Goal: Entertainment & Leisure: Consume media (video, audio)

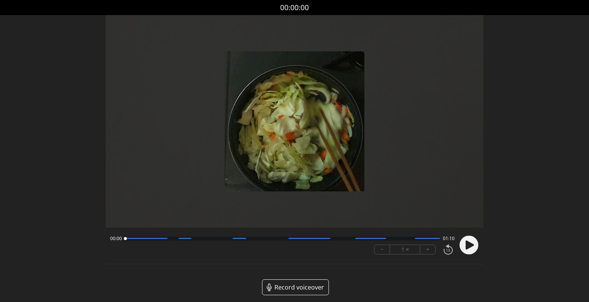
click at [466, 247] on icon at bounding box center [470, 244] width 8 height 9
click at [429, 250] on button "+" at bounding box center [427, 249] width 15 height 9
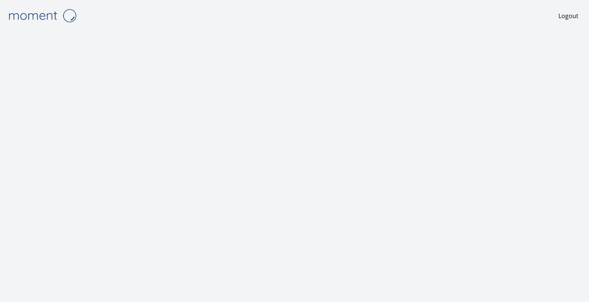
scroll to position [3, 0]
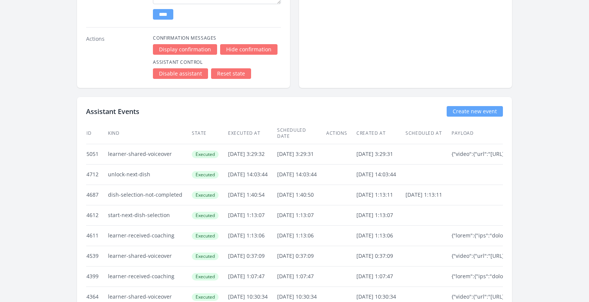
scroll to position [1149, 0]
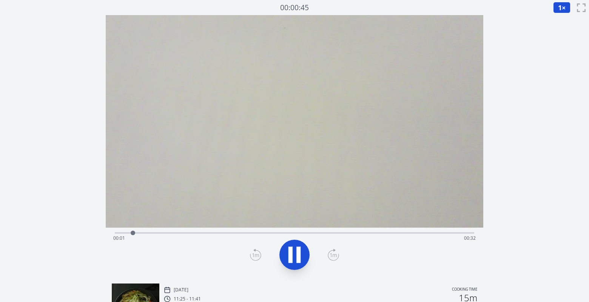
click at [448, 234] on div "Time elapsed: 00:01 Time remaining: 00:32" at bounding box center [294, 238] width 363 height 12
click at [414, 234] on div "Time elapsed: 00:32 Time remaining: 00:01" at bounding box center [294, 238] width 363 height 12
click at [431, 234] on div "Time elapsed: 00:33 Time remaining: 00:00" at bounding box center [294, 238] width 363 height 12
click at [288, 259] on icon at bounding box center [294, 254] width 21 height 21
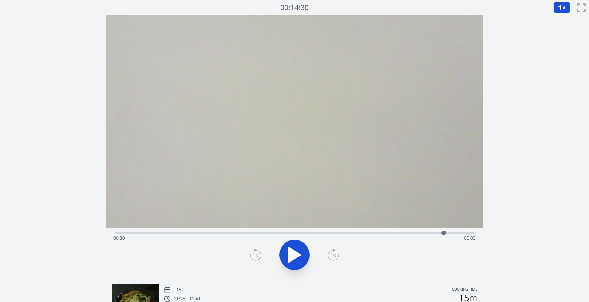
click at [288, 259] on icon at bounding box center [294, 254] width 21 height 21
click at [543, 195] on div "Discard Recording? You will not be able to recover this once discarded. Cancel …" at bounding box center [294, 223] width 589 height 447
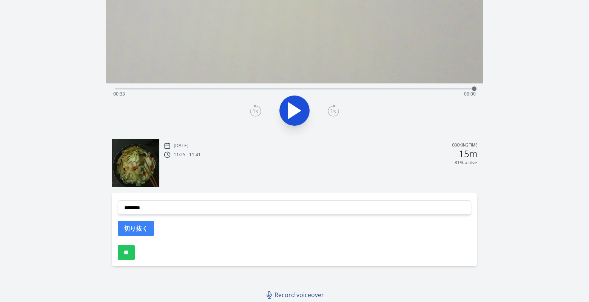
scroll to position [145, 0]
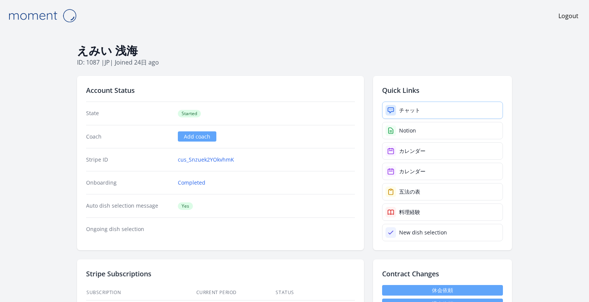
click at [399, 110] on div "チャット" at bounding box center [409, 111] width 21 height 8
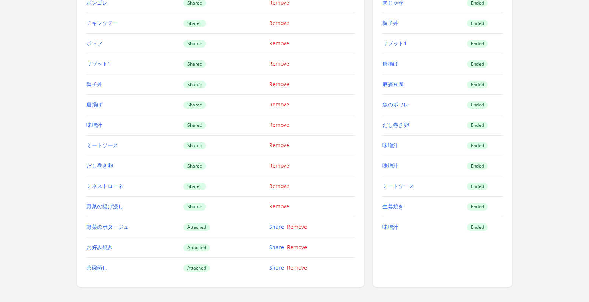
scroll to position [1148, 0]
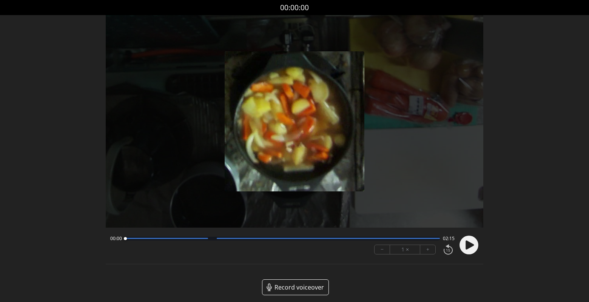
click at [476, 243] on circle at bounding box center [469, 245] width 19 height 19
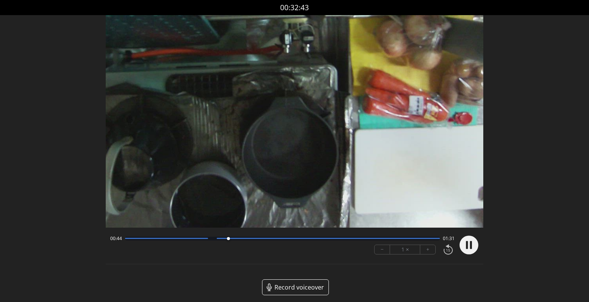
drag, startPoint x: 129, startPoint y: 241, endPoint x: 246, endPoint y: 240, distance: 117.1
click at [233, 240] on div at bounding box center [228, 239] width 10 height 10
click at [472, 245] on circle at bounding box center [469, 245] width 19 height 19
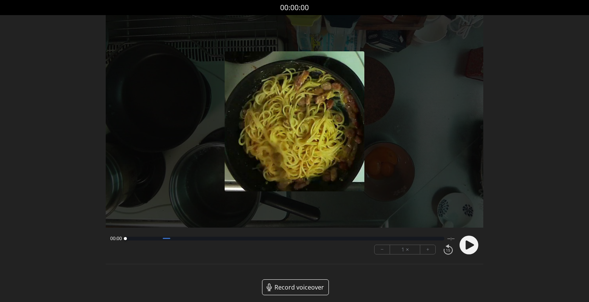
click at [468, 246] on icon at bounding box center [470, 244] width 8 height 9
click at [431, 250] on button "+" at bounding box center [427, 249] width 15 height 9
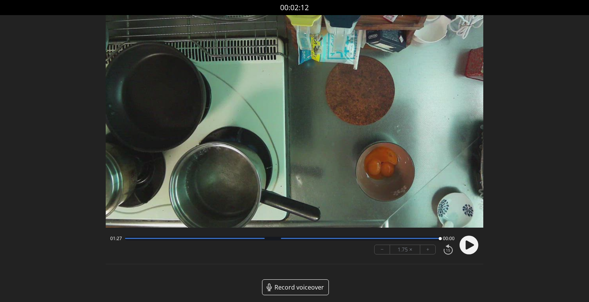
click at [205, 48] on video at bounding box center [295, 121] width 378 height 213
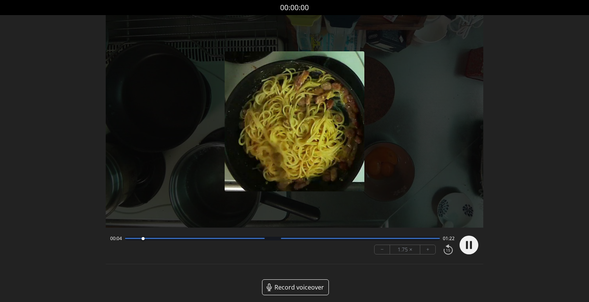
click at [383, 250] on button "−" at bounding box center [382, 249] width 15 height 9
click at [384, 250] on button "−" at bounding box center [382, 249] width 15 height 9
click at [430, 253] on button "+" at bounding box center [427, 249] width 15 height 9
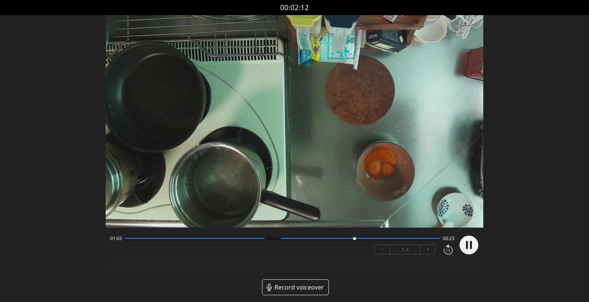
drag, startPoint x: 159, startPoint y: 240, endPoint x: 377, endPoint y: 247, distance: 218.1
click at [377, 247] on div "01:03 00:23 − 1 × +" at bounding box center [281, 245] width 348 height 26
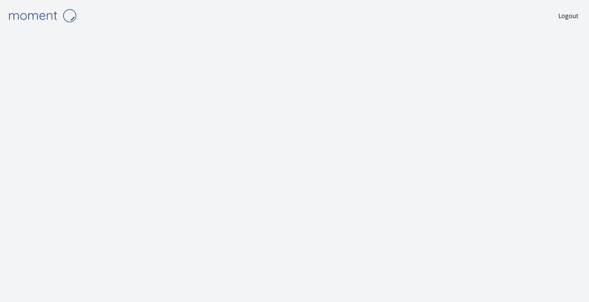
scroll to position [3, 0]
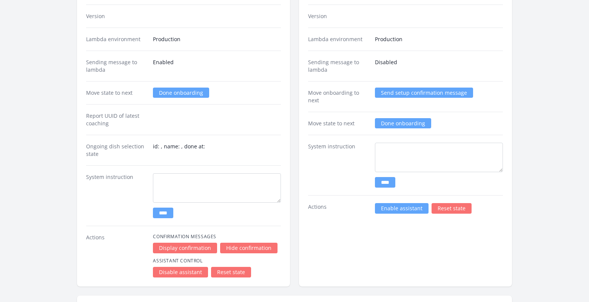
scroll to position [997, 0]
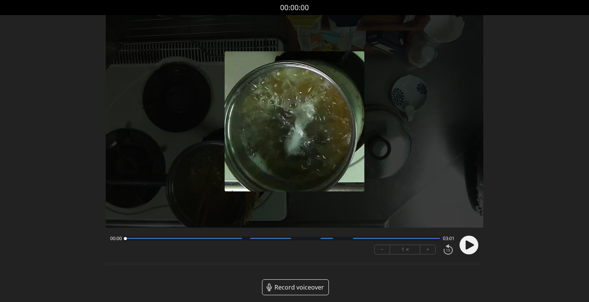
click at [467, 246] on icon at bounding box center [470, 244] width 8 height 9
click at [420, 240] on div at bounding box center [282, 239] width 315 height 4
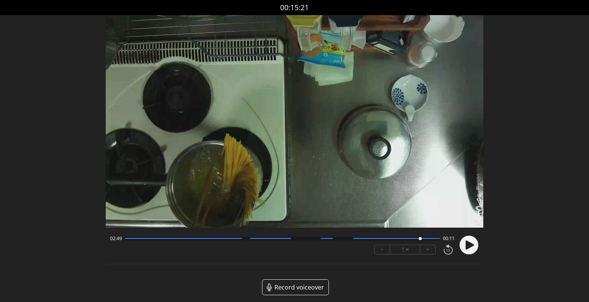
click at [293, 236] on div "02:49 00:11" at bounding box center [282, 239] width 345 height 6
click at [293, 239] on div at bounding box center [282, 239] width 315 height 4
click at [469, 246] on circle at bounding box center [469, 245] width 19 height 19
click at [468, 246] on icon at bounding box center [470, 244] width 8 height 9
click at [431, 252] on button "+" at bounding box center [427, 249] width 15 height 9
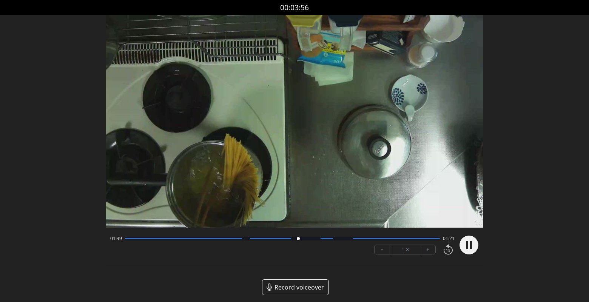
click at [431, 252] on button "+" at bounding box center [427, 249] width 15 height 9
click at [473, 247] on circle at bounding box center [469, 245] width 19 height 19
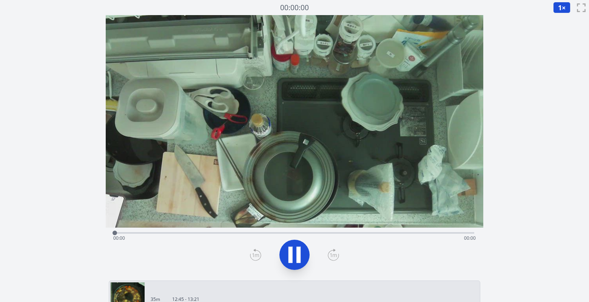
click at [376, 140] on video at bounding box center [295, 121] width 378 height 213
click at [417, 233] on div "Time elapsed: 00:01 Time remaining: 01:13" at bounding box center [294, 238] width 363 height 12
click at [444, 233] on div "Time elapsed: 01:02 Time remaining: 00:12" at bounding box center [294, 238] width 363 height 12
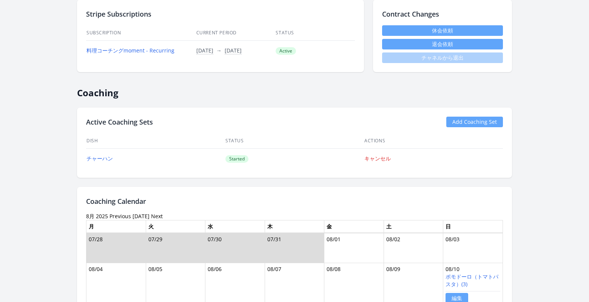
scroll to position [255, 0]
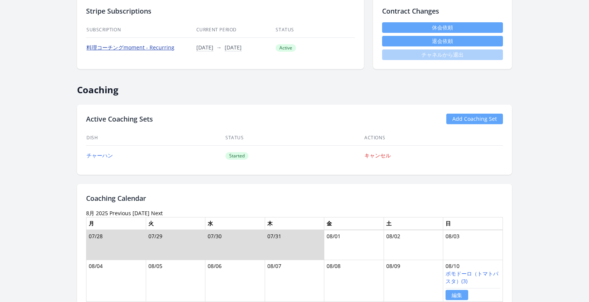
click at [162, 48] on link "料理コーチングmoment - Recurring" at bounding box center [131, 47] width 88 height 7
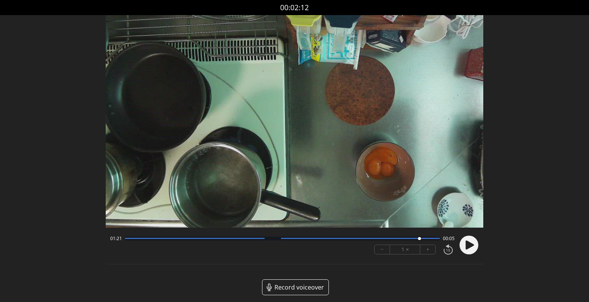
drag, startPoint x: 441, startPoint y: 241, endPoint x: 419, endPoint y: 241, distance: 21.9
click at [419, 241] on div at bounding box center [419, 239] width 10 height 10
click at [467, 246] on icon at bounding box center [470, 244] width 8 height 9
drag, startPoint x: 428, startPoint y: 241, endPoint x: 391, endPoint y: 242, distance: 37.4
click at [391, 242] on div at bounding box center [391, 239] width 10 height 10
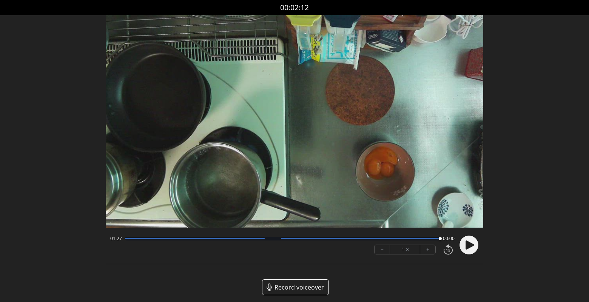
click at [130, 239] on div at bounding box center [282, 239] width 315 height 4
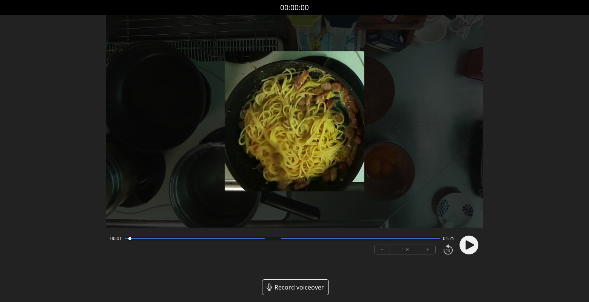
click at [471, 247] on circle at bounding box center [469, 245] width 19 height 19
drag, startPoint x: 473, startPoint y: 246, endPoint x: 468, endPoint y: 244, distance: 6.0
click at [473, 246] on circle at bounding box center [469, 245] width 19 height 19
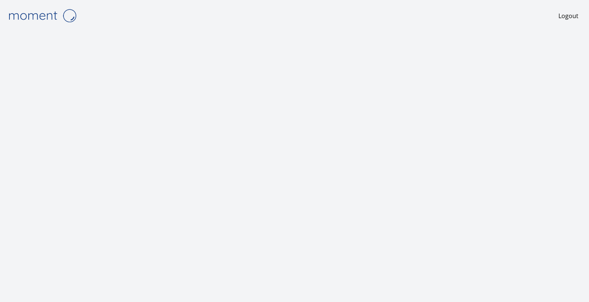
scroll to position [3, 0]
